Goal: Task Accomplishment & Management: Manage account settings

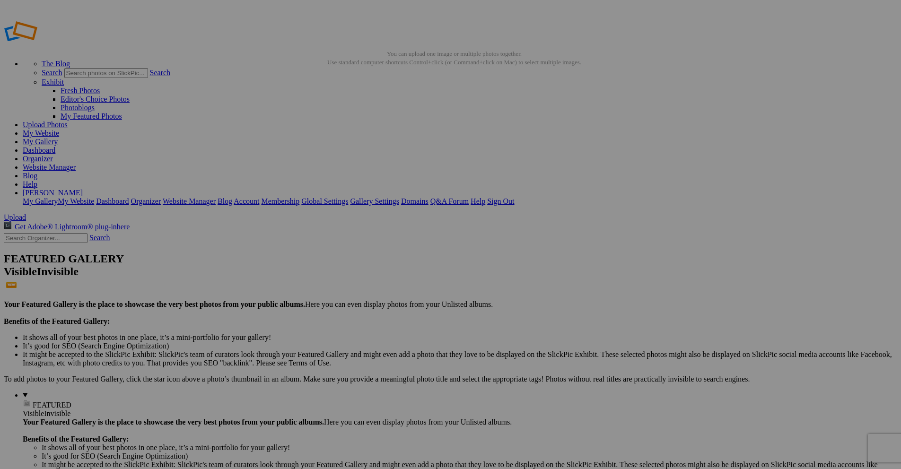
type input "Waterfalls"
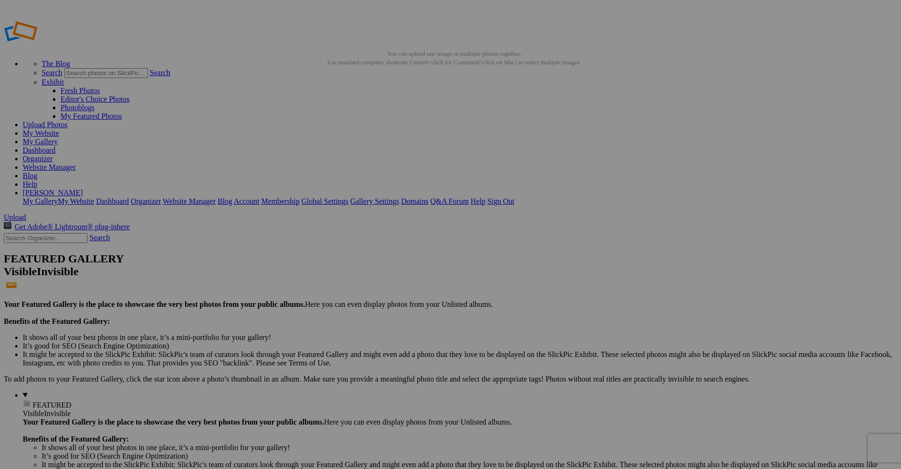
drag, startPoint x: 288, startPoint y: 184, endPoint x: 238, endPoint y: 182, distance: 50.2
paste input "Whispers Beneath the [GEOGRAPHIC_DATA]"
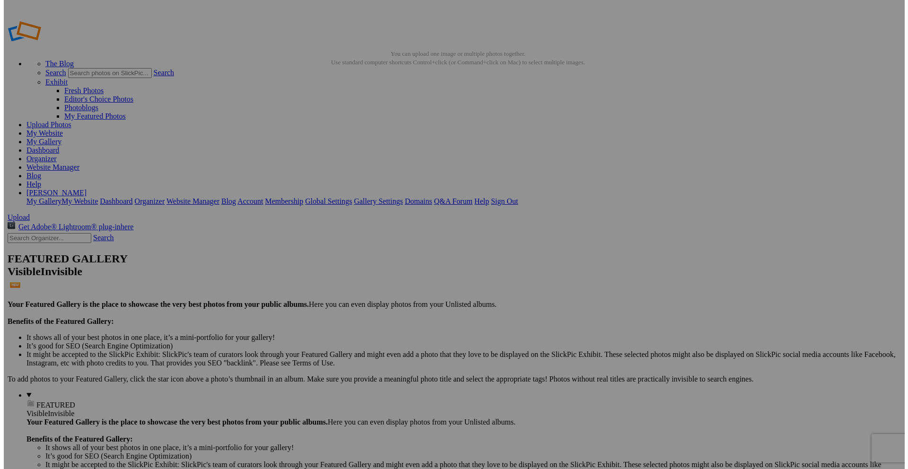
scroll to position [0, 13]
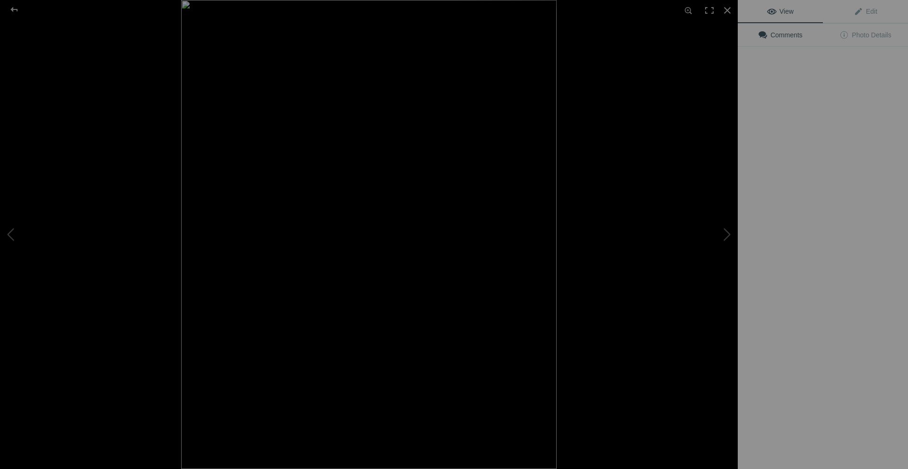
type input "Whispers Beneath the [GEOGRAPHIC_DATA]"
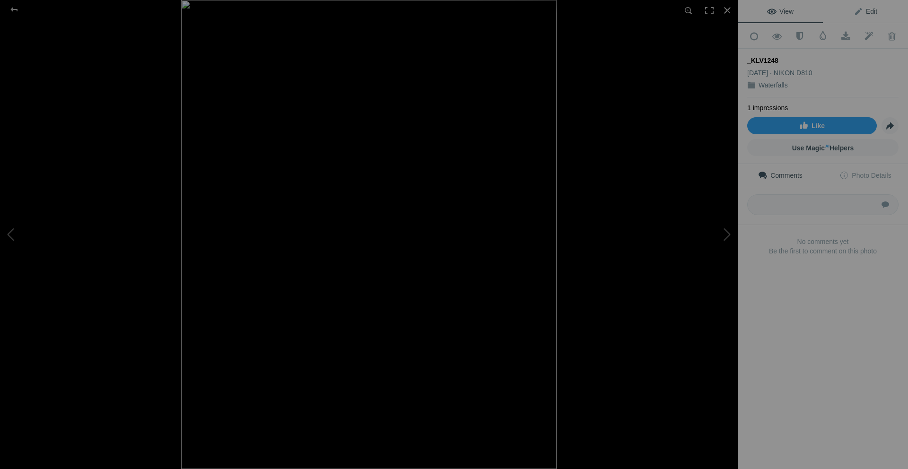
click at [868, 12] on span "Edit" at bounding box center [866, 12] width 24 height 8
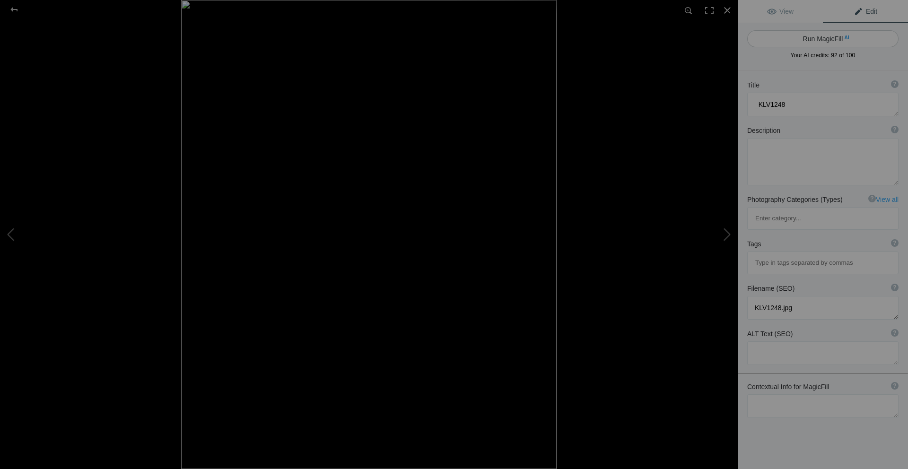
click at [820, 38] on button "Run MagicFill AI" at bounding box center [823, 38] width 151 height 17
type textarea "Serene Forest Stream Under [GEOGRAPHIC_DATA]"
type textarea "This captivating image showcases a tranquil forest scene featuring a gentle str…"
type textarea "serene-forest-stream-stone-bridge.jpg"
type textarea "A serene forest stream flows under a stone bridge, surrounded by lush ferns and…"
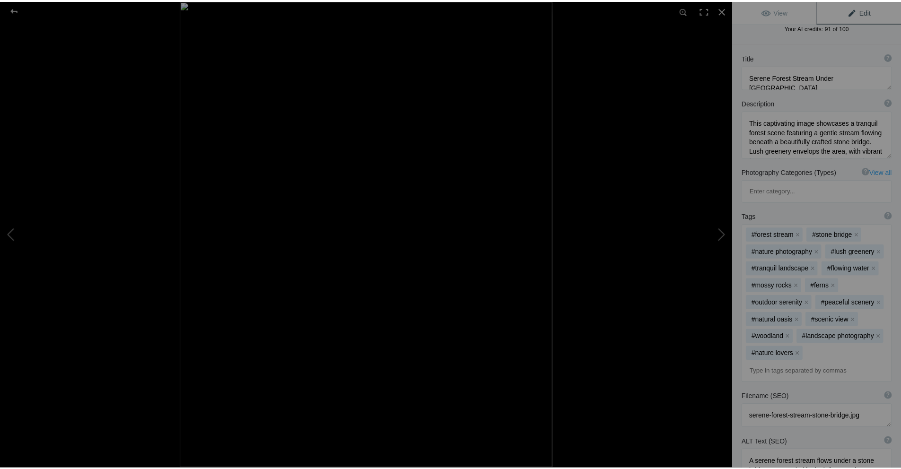
scroll to position [47, 0]
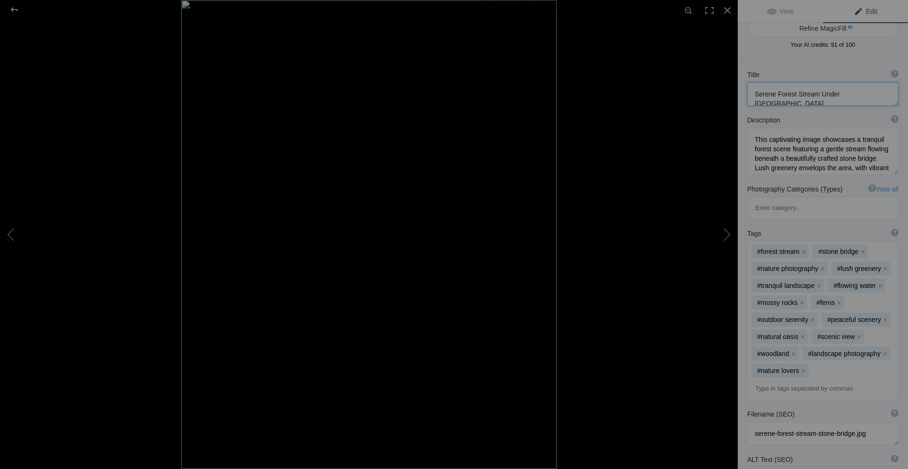
drag, startPoint x: 875, startPoint y: 94, endPoint x: 755, endPoint y: 96, distance: 119.7
click at [755, 96] on textarea at bounding box center [823, 94] width 151 height 24
click at [12, 11] on div at bounding box center [14, 9] width 34 height 19
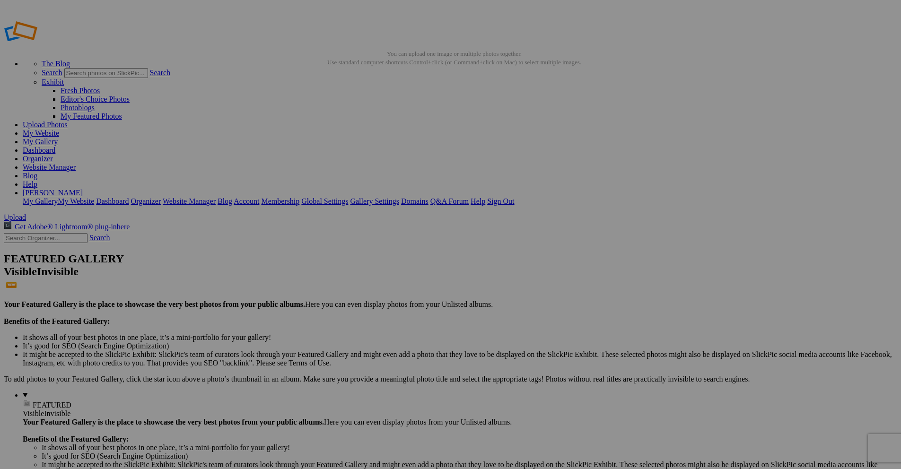
drag, startPoint x: 362, startPoint y: 185, endPoint x: 333, endPoint y: 179, distance: 30.3
paste input "Serene Forest Stream Under [GEOGRAPHIC_DATA]"
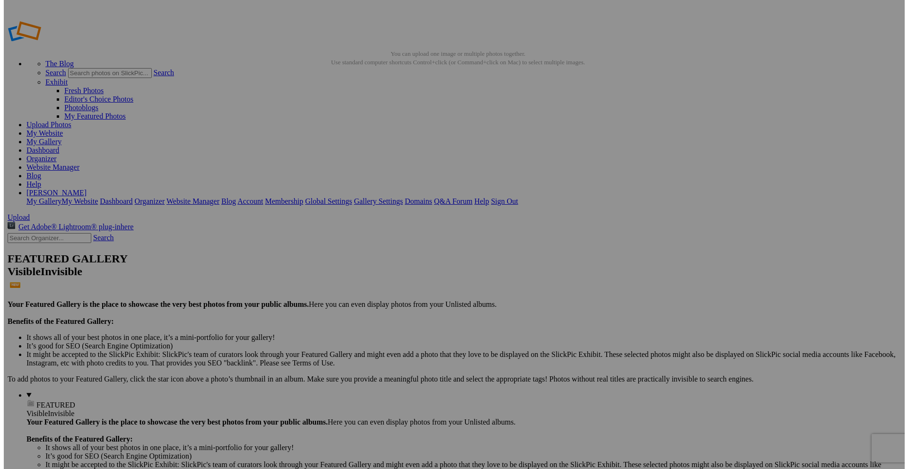
scroll to position [0, 27]
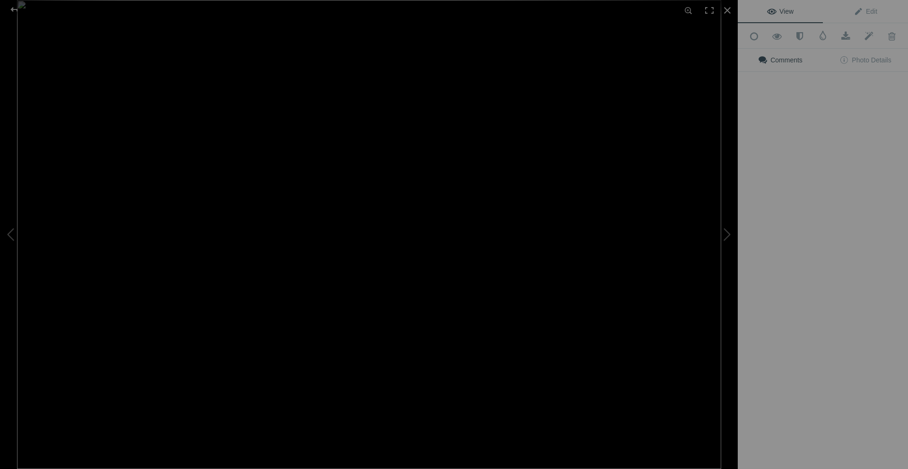
type input "Serene Forest Stream Under [GEOGRAPHIC_DATA]"
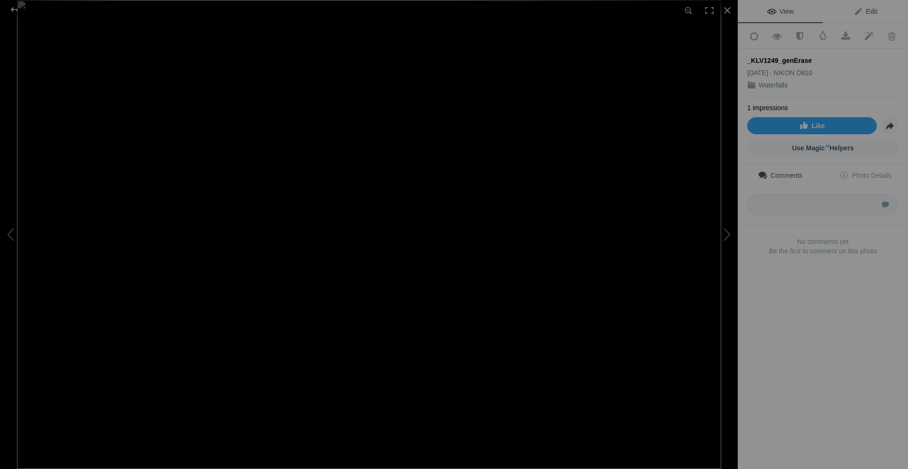
click at [867, 14] on span "Edit" at bounding box center [866, 12] width 24 height 8
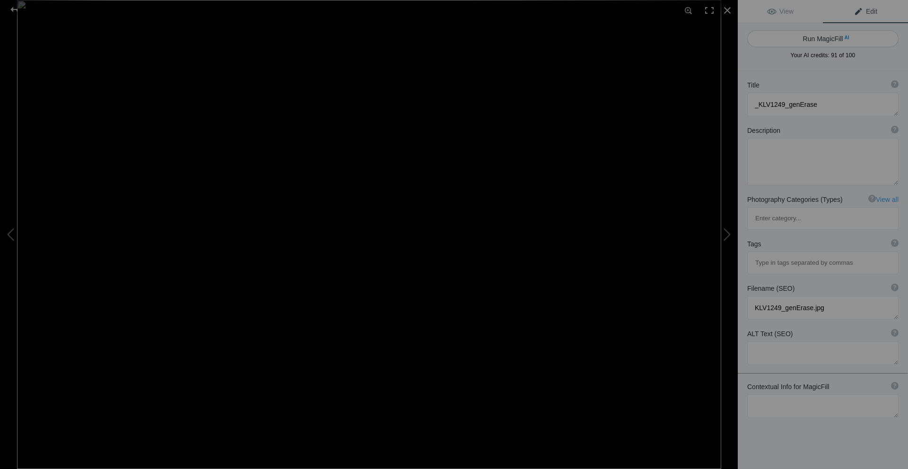
click at [808, 38] on button "Run MagicFill AI" at bounding box center [823, 38] width 151 height 17
type textarea "Serene Forest Stream with [GEOGRAPHIC_DATA]"
type textarea "This captivating image showcases a tranquil forest scene featuring a gentle str…"
type textarea "serene-forest-stream-stone-bridge.jpg"
type textarea "A serene forest stream flows over [PERSON_NAME]-covered rocks beneath a stone b…"
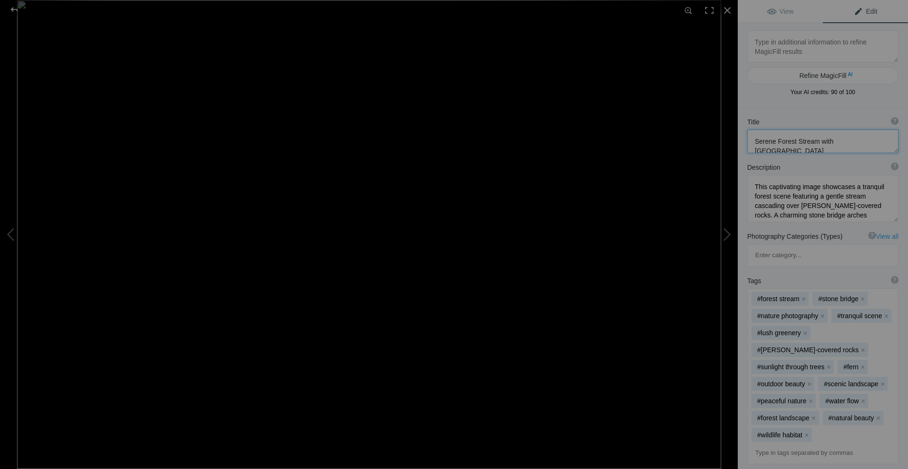
drag, startPoint x: 870, startPoint y: 142, endPoint x: 755, endPoint y: 145, distance: 115.0
click at [755, 145] on textarea at bounding box center [823, 142] width 151 height 24
click at [11, 6] on div at bounding box center [14, 9] width 34 height 19
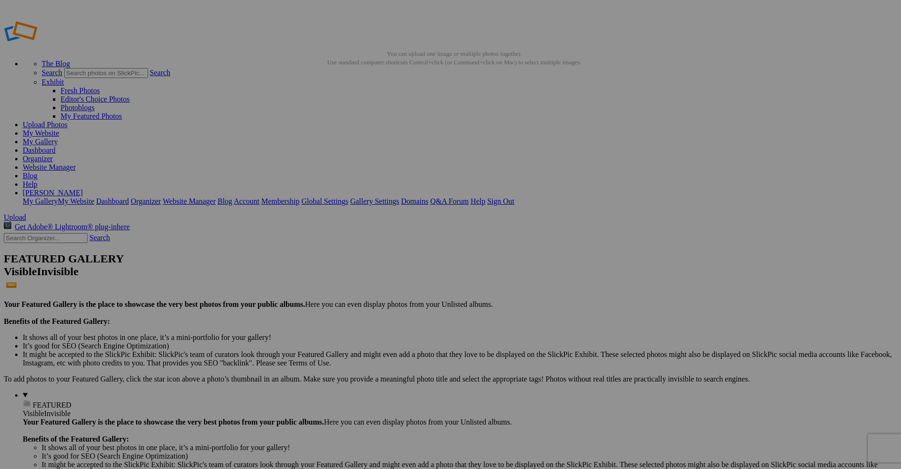
drag, startPoint x: 461, startPoint y: 172, endPoint x: 406, endPoint y: 168, distance: 55.0
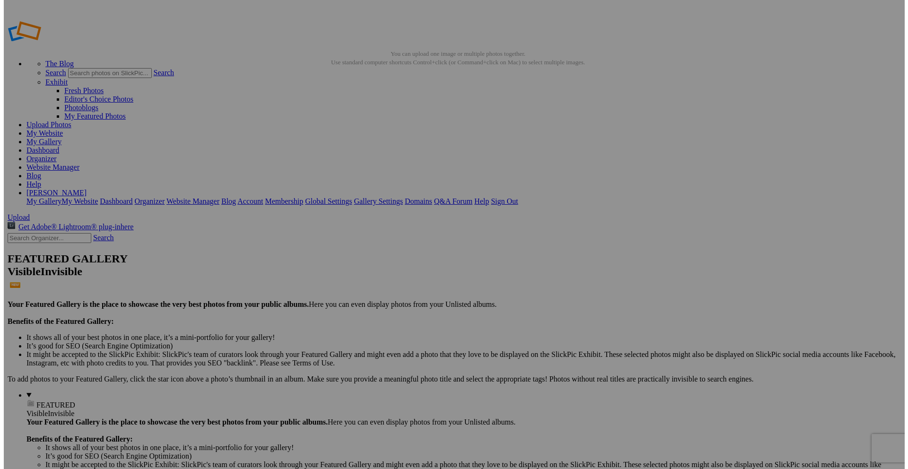
scroll to position [0, 2]
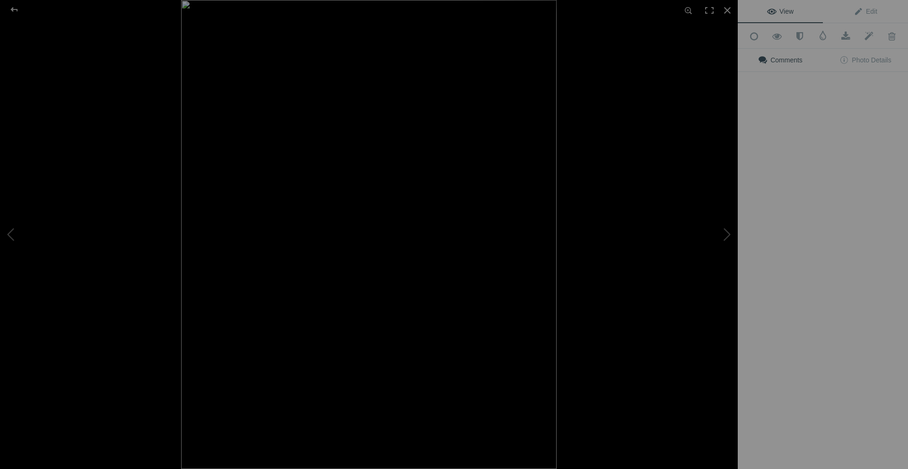
type input "[GEOGRAPHIC_DATA]"
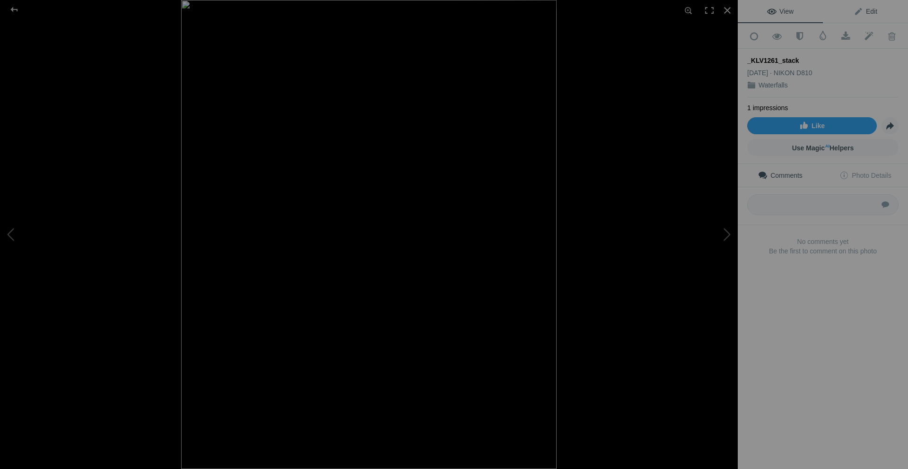
click at [863, 15] on link "Edit" at bounding box center [865, 11] width 85 height 23
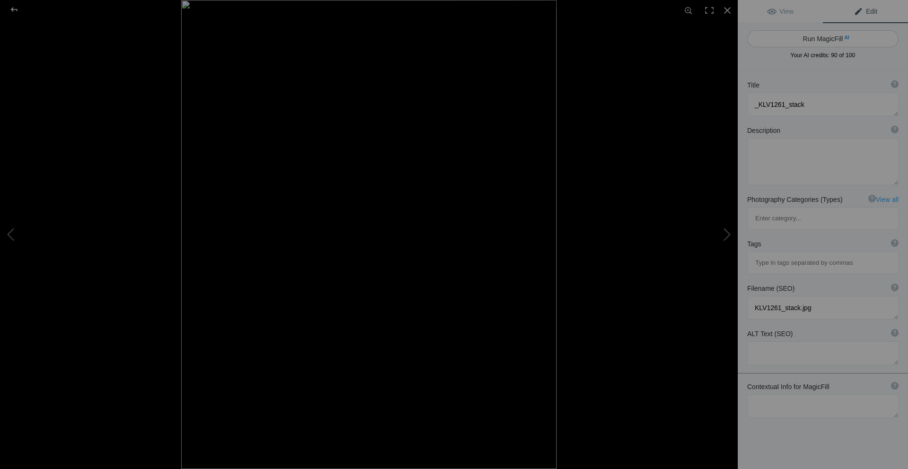
click at [825, 37] on button "Run MagicFill AI" at bounding box center [823, 38] width 151 height 17
type textarea "Serene Waterfall Cascading Through Lush Greenery"
type textarea "This stunning image captures a tranquil waterfall flowing gracefully down [PERS…"
type textarea "serene-waterfall-lush-greenery.jpg"
type textarea "A serene waterfall cascading down [PERSON_NAME]-covered rocks, surrounded by vi…"
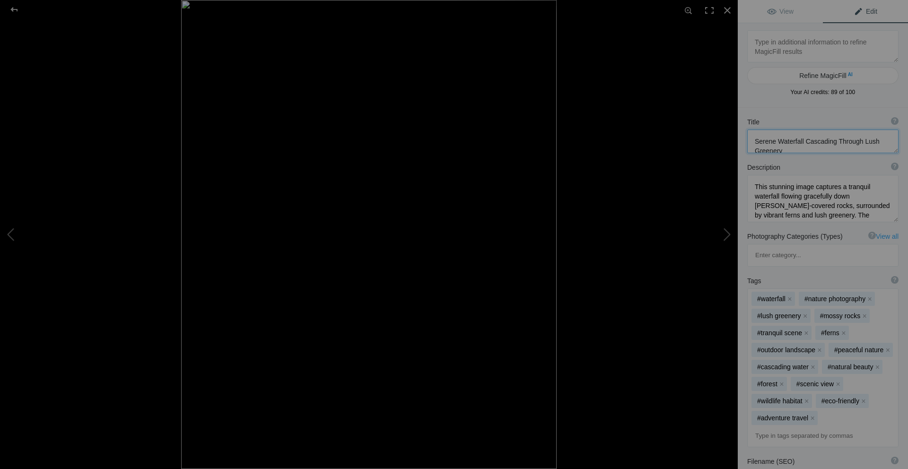
drag, startPoint x: 783, startPoint y: 150, endPoint x: 757, endPoint y: 140, distance: 28.5
click at [757, 140] on textarea at bounding box center [823, 142] width 151 height 24
click at [10, 8] on div at bounding box center [14, 9] width 34 height 19
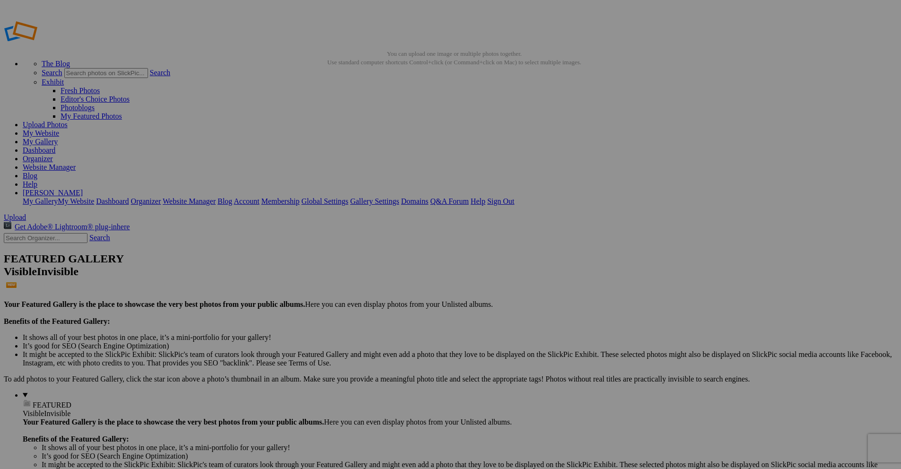
drag, startPoint x: 537, startPoint y: 183, endPoint x: 498, endPoint y: 182, distance: 39.8
paste input "Serene Waterfall Cascading Through Lush Greenery"
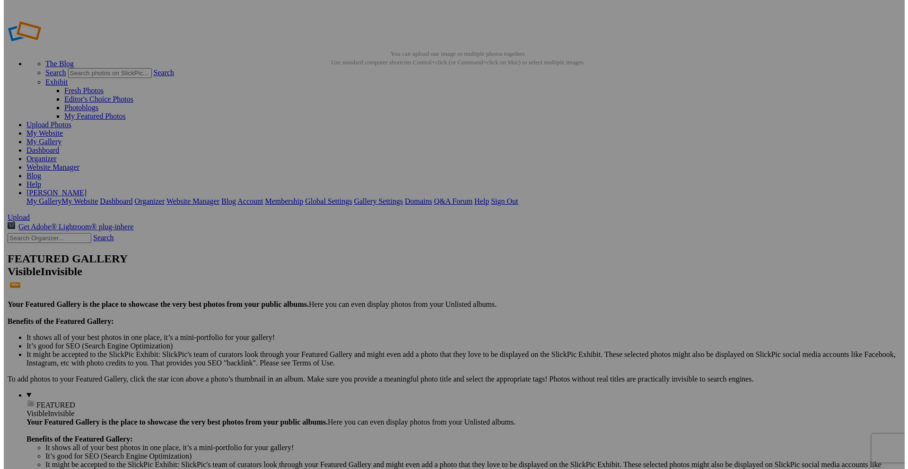
scroll to position [0, 51]
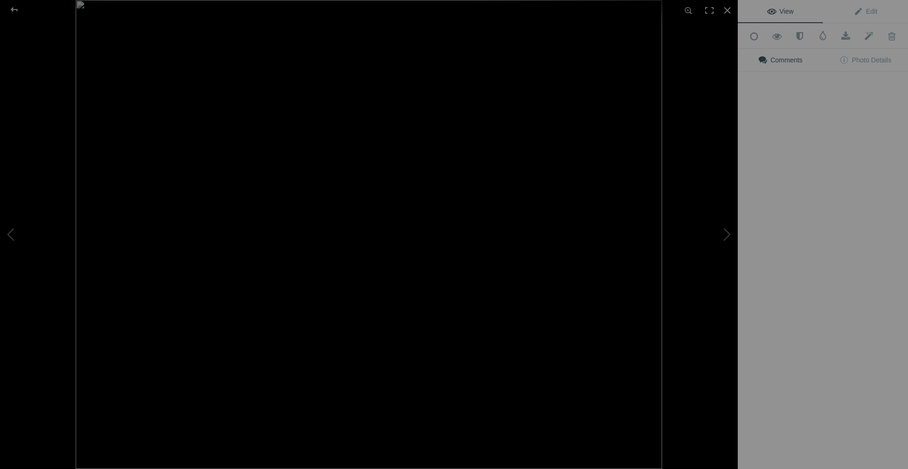
type input "Serene Waterfall Cascading Through Lush Greenery"
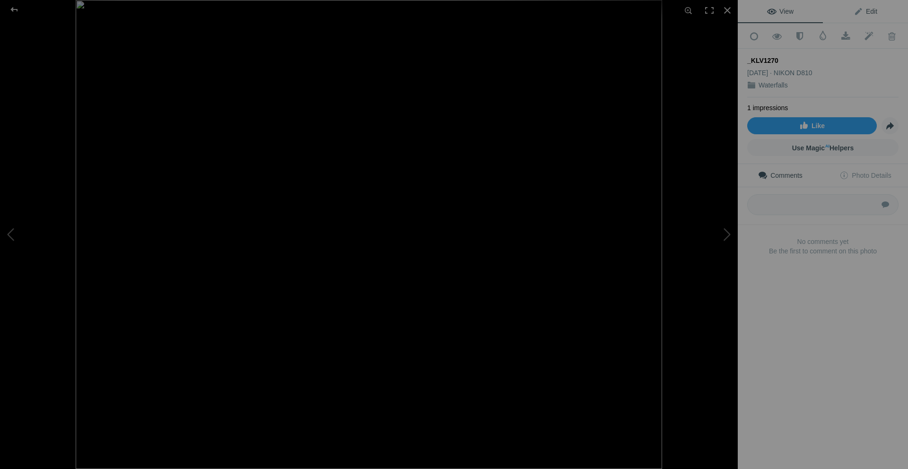
click at [864, 13] on span "Edit" at bounding box center [866, 12] width 24 height 8
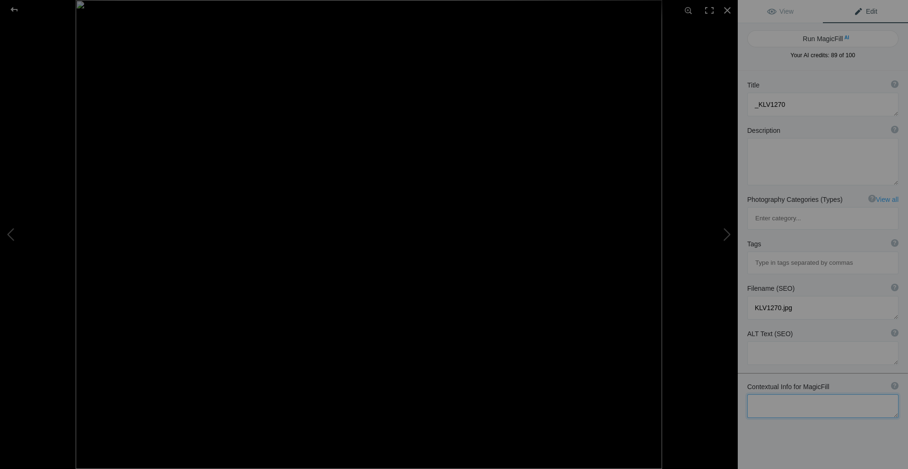
click at [800, 395] on textarea at bounding box center [823, 407] width 151 height 24
click at [815, 395] on textarea at bounding box center [823, 407] width 151 height 24
type textarea "[GEOGRAPHIC_DATA]"
click at [818, 42] on button "Run MagicFill AI" at bounding box center [823, 38] width 151 height 17
type textarea "[GEOGRAPHIC_DATA]: A Serene Waterfall Surrounded by [PERSON_NAME]"
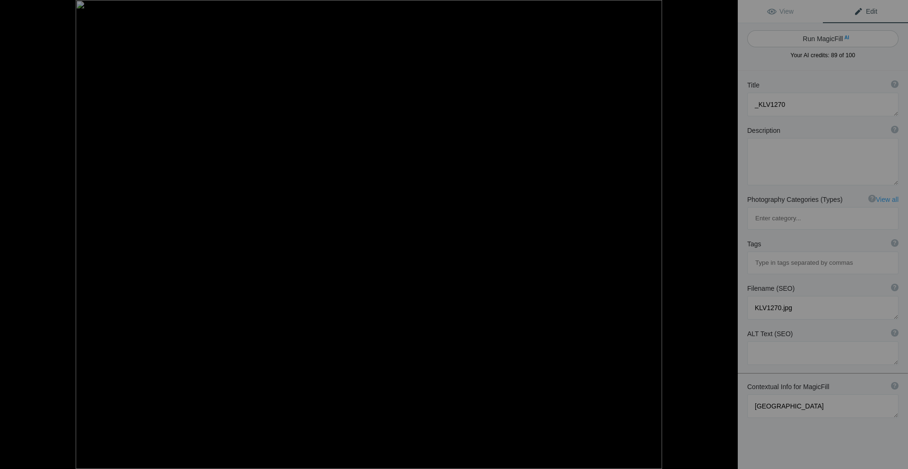
type textarea "Discover the tranquil beauty of [GEOGRAPHIC_DATA], where cascading water flows …"
type textarea "renfrew-road-falls-waterfall.jpg"
type textarea "A serene view of [GEOGRAPHIC_DATA], showcasing cascading water over [PERSON_NAM…"
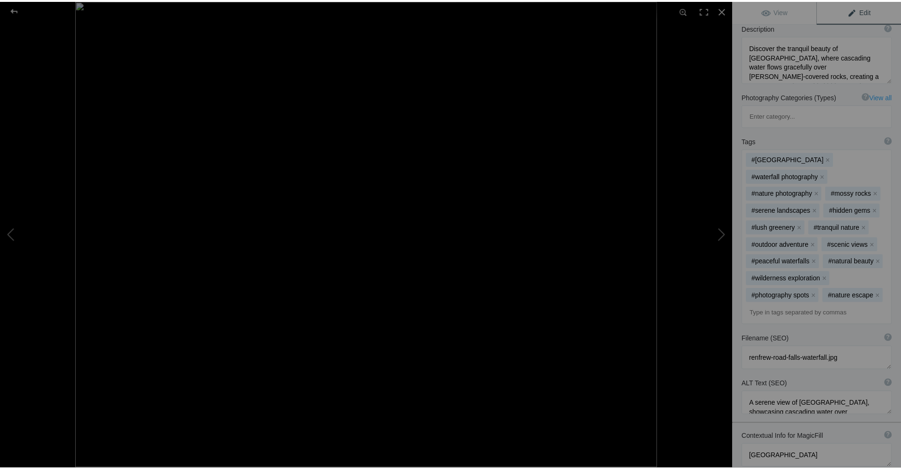
scroll to position [189, 0]
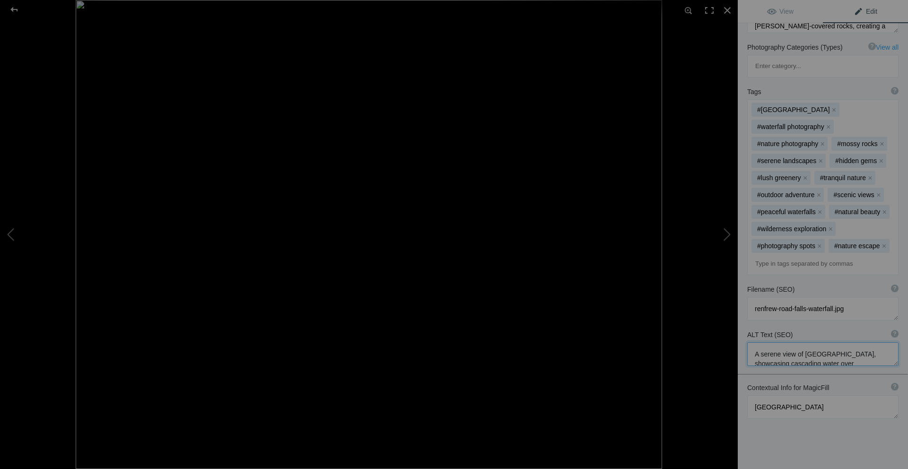
drag, startPoint x: 857, startPoint y: 326, endPoint x: 803, endPoint y: 324, distance: 54.5
click at [803, 343] on textarea at bounding box center [823, 355] width 151 height 24
click at [13, 8] on div at bounding box center [14, 9] width 34 height 19
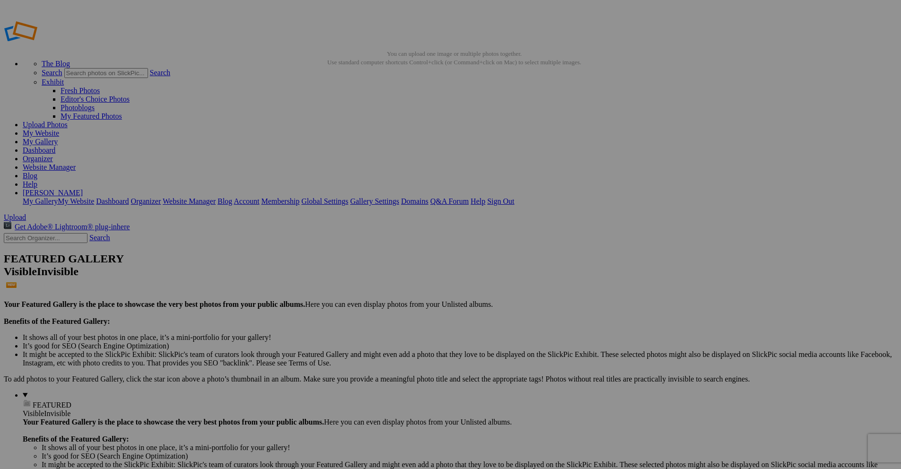
drag, startPoint x: 616, startPoint y: 176, endPoint x: 591, endPoint y: 177, distance: 24.6
type input "_"
paste input "[GEOGRAPHIC_DATA]"
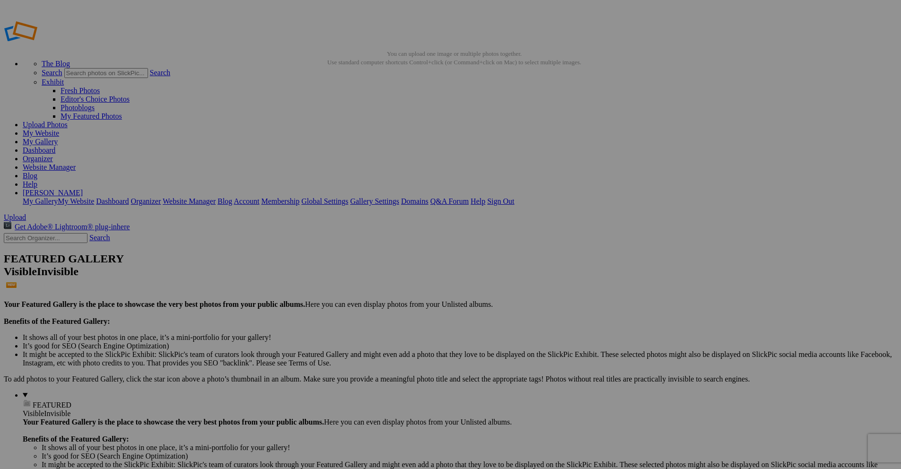
type input "[GEOGRAPHIC_DATA]"
